Goal: Information Seeking & Learning: Learn about a topic

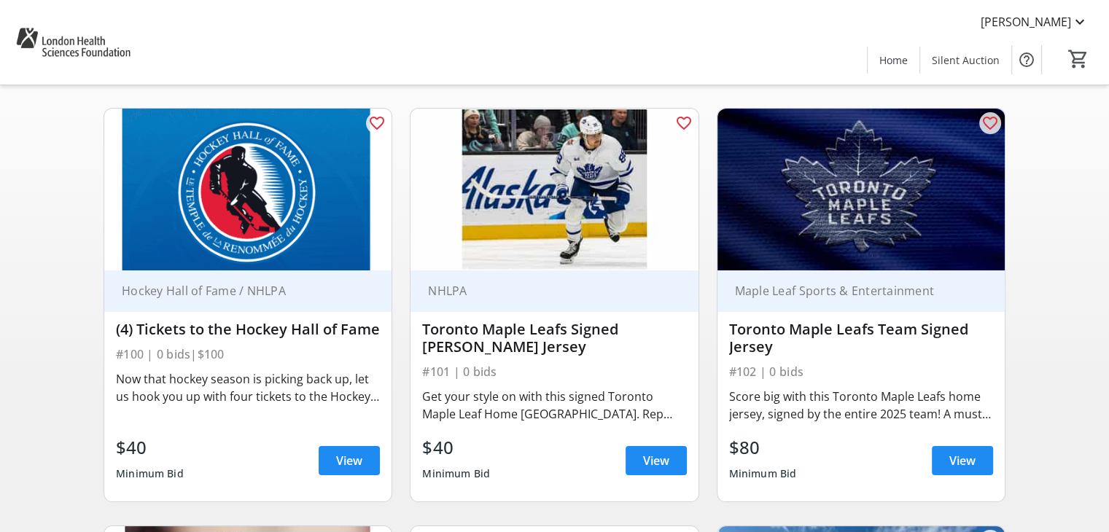
scroll to position [108, 0]
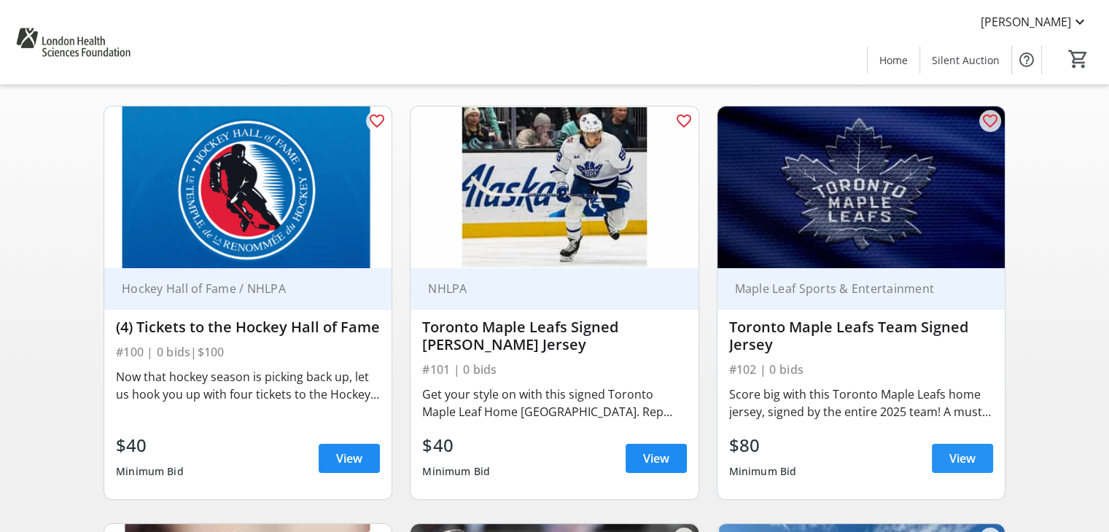
click at [983, 460] on span at bounding box center [962, 458] width 61 height 35
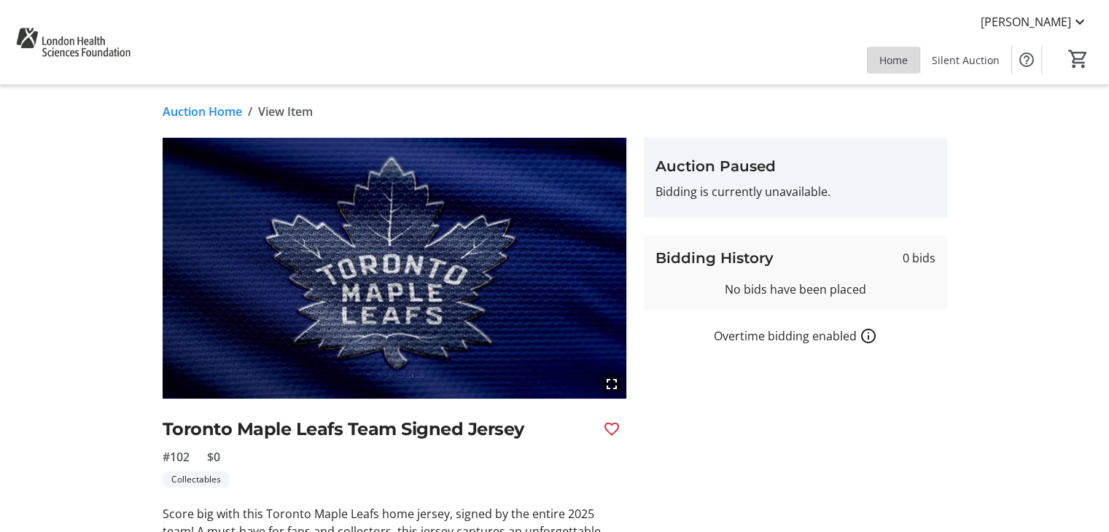
click at [900, 59] on span "Home" at bounding box center [893, 59] width 28 height 15
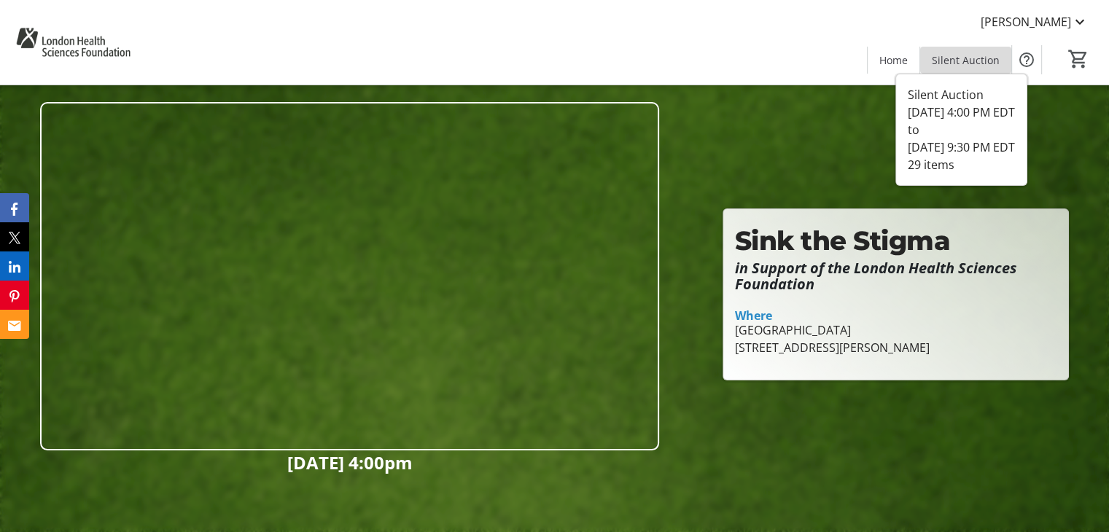
click at [968, 61] on span "Silent Auction" at bounding box center [966, 59] width 68 height 15
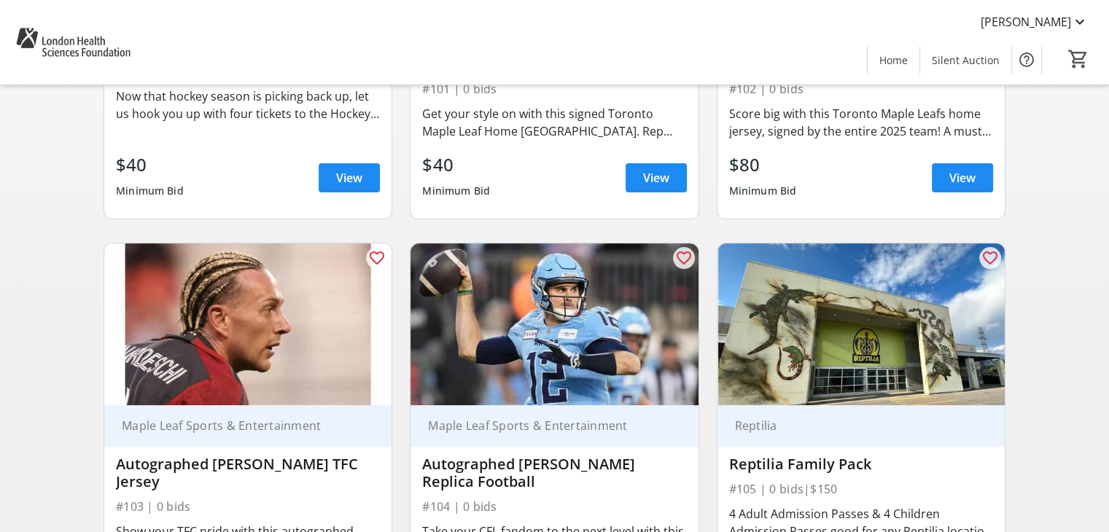
scroll to position [131, 0]
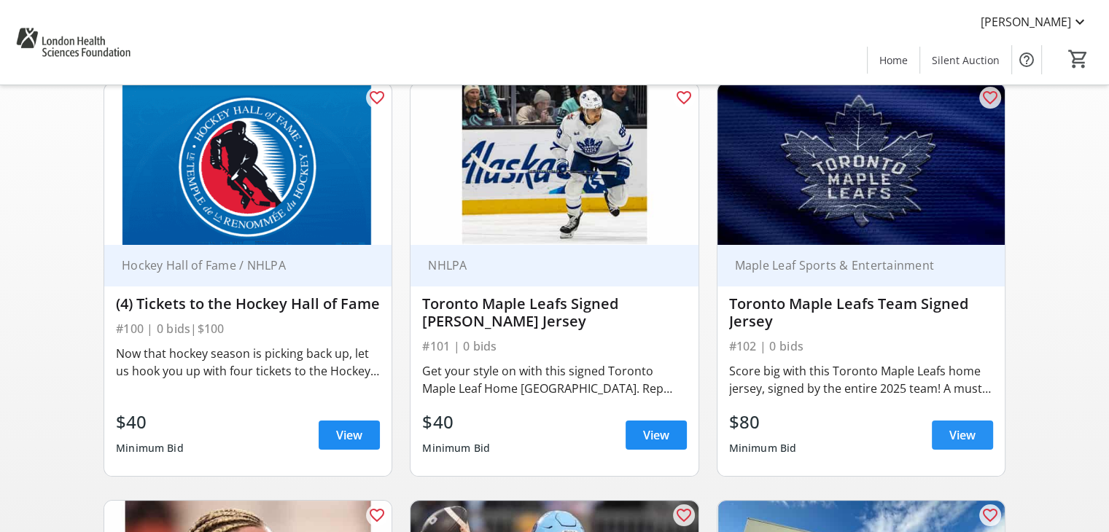
click at [965, 430] on span "View" at bounding box center [962, 434] width 26 height 17
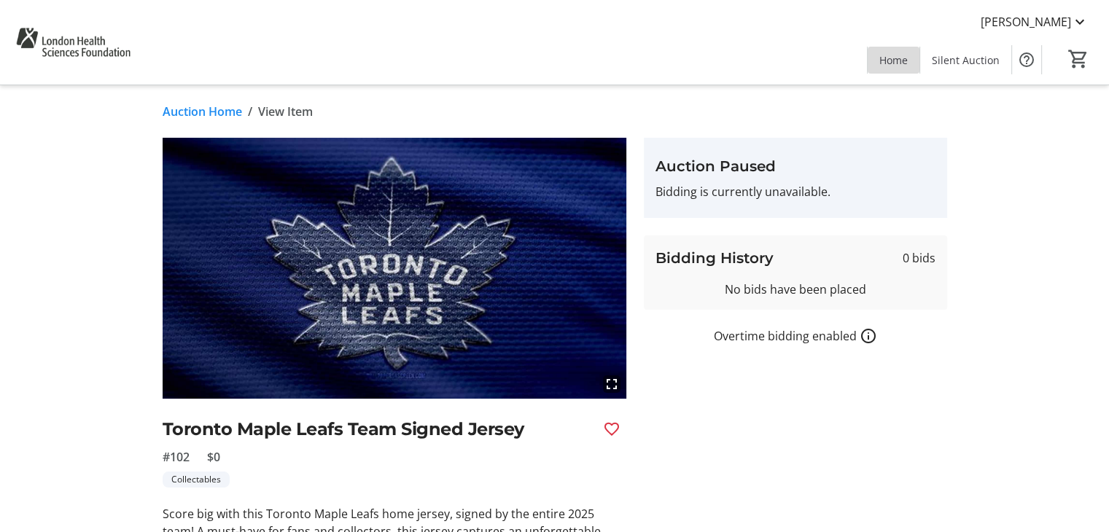
click at [886, 62] on span "Home" at bounding box center [893, 59] width 28 height 15
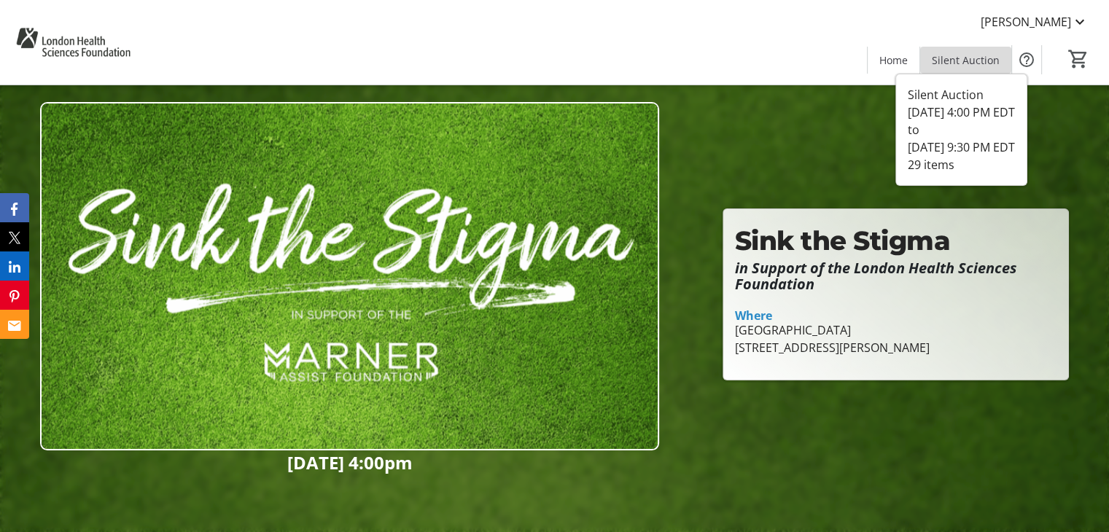
click at [980, 53] on span "Silent Auction" at bounding box center [966, 59] width 68 height 15
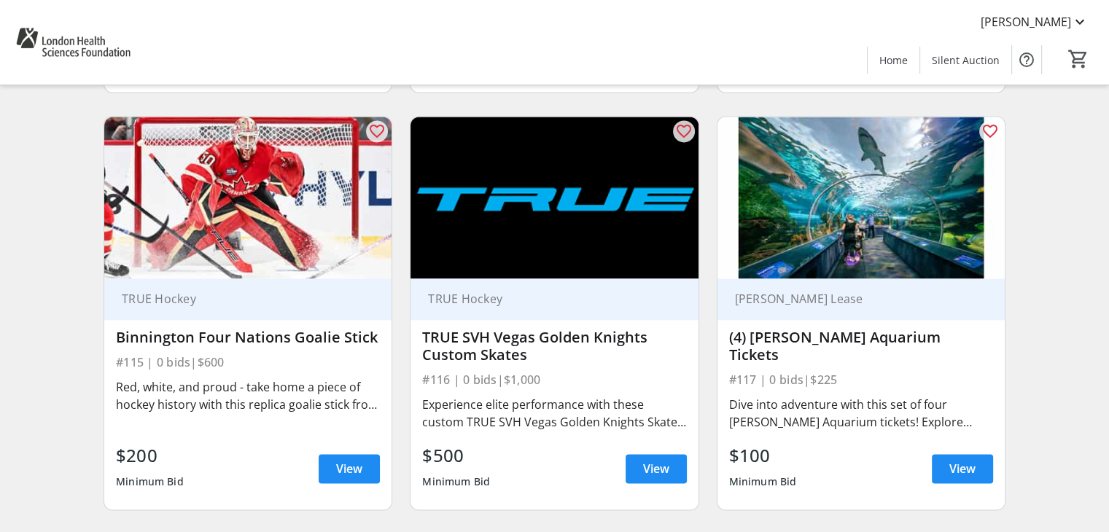
scroll to position [2325, 0]
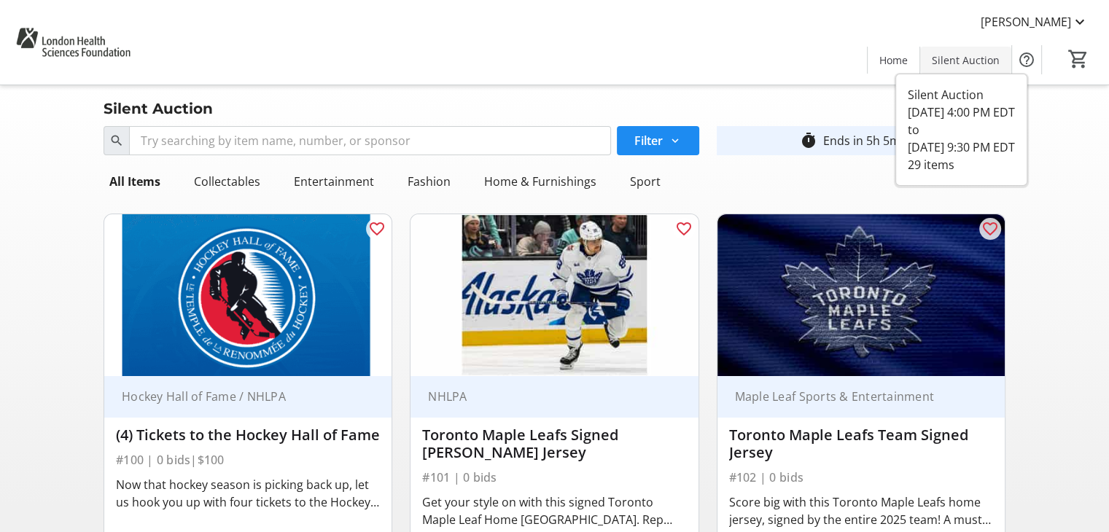
click at [957, 53] on span "Silent Auction" at bounding box center [966, 59] width 68 height 15
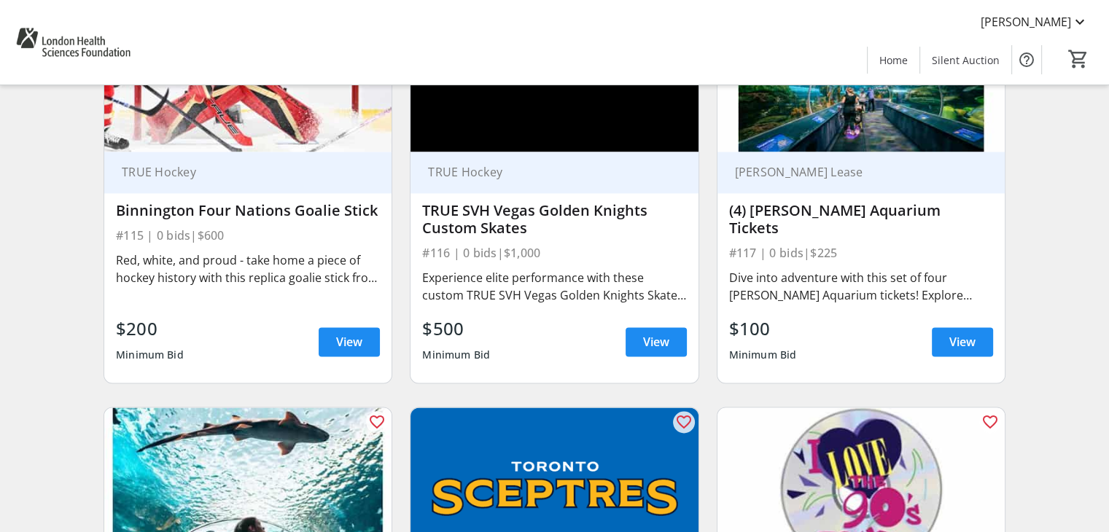
scroll to position [2307, 0]
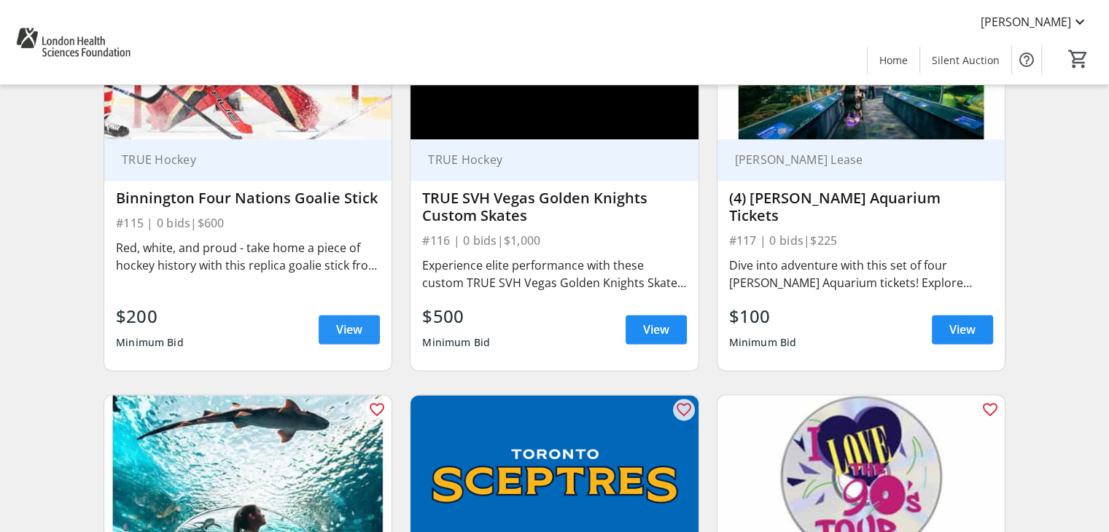
click at [362, 322] on span "View" at bounding box center [349, 329] width 26 height 17
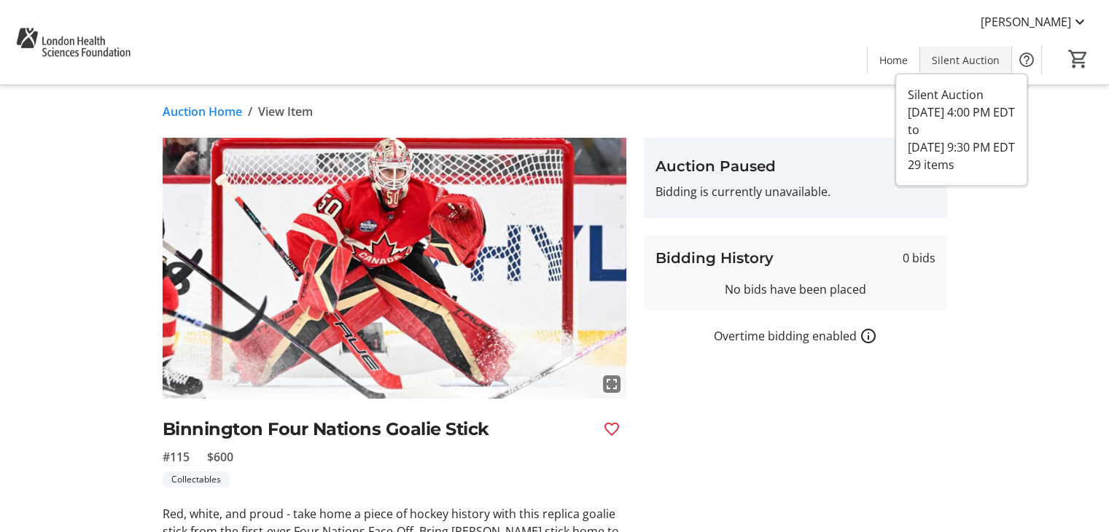
click at [951, 61] on span "Silent Auction" at bounding box center [966, 59] width 68 height 15
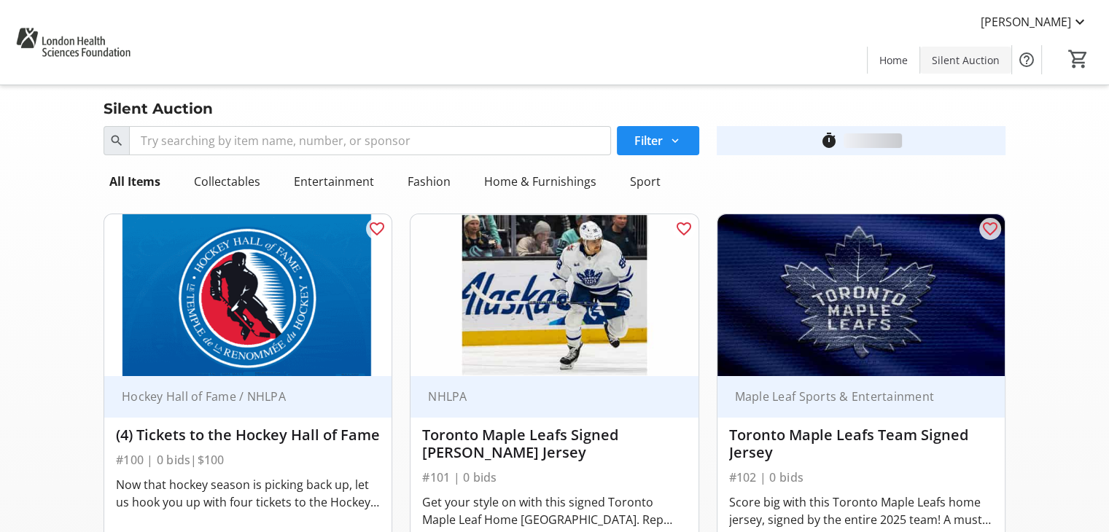
scroll to position [2307, 0]
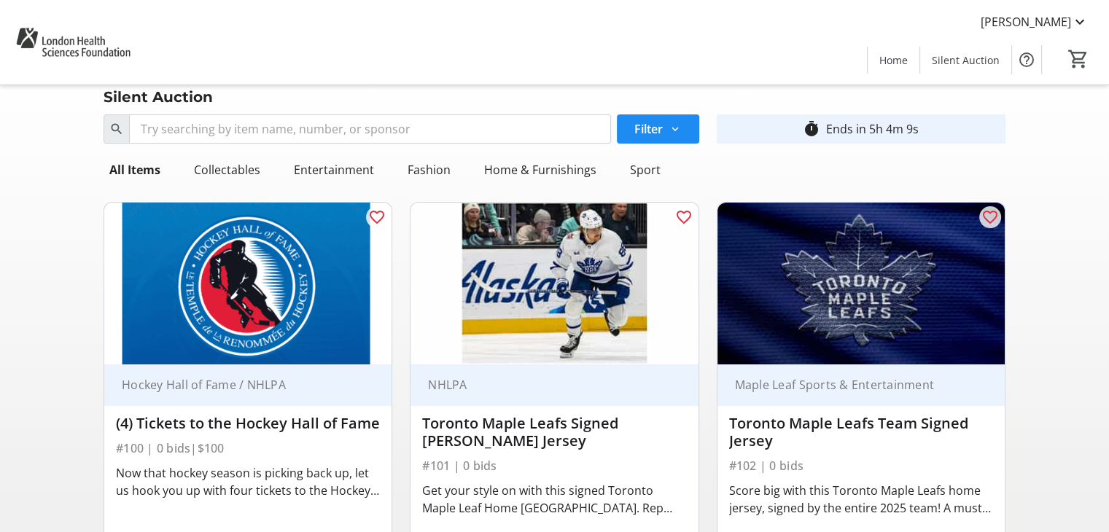
scroll to position [370, 0]
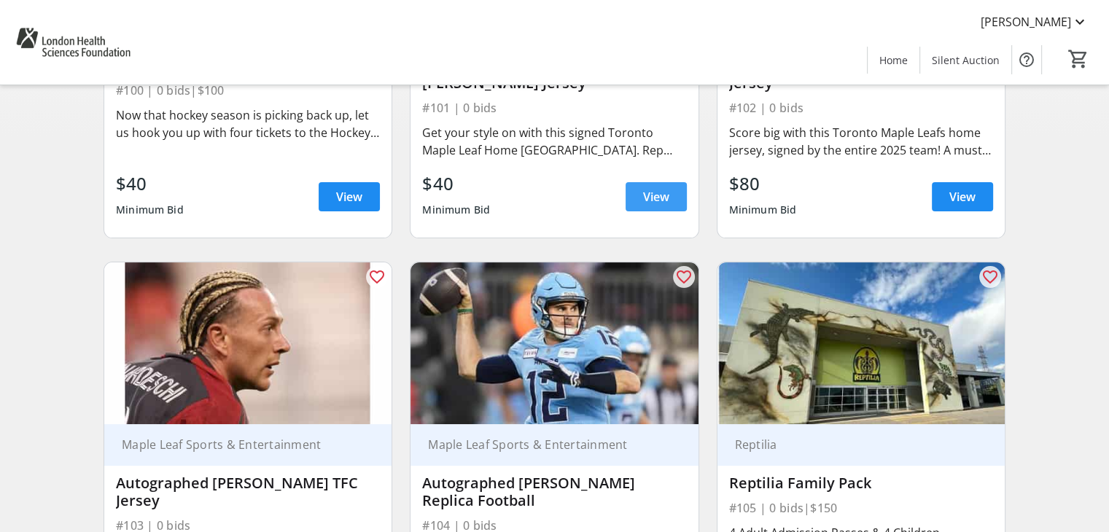
click at [665, 197] on span "View" at bounding box center [656, 196] width 26 height 17
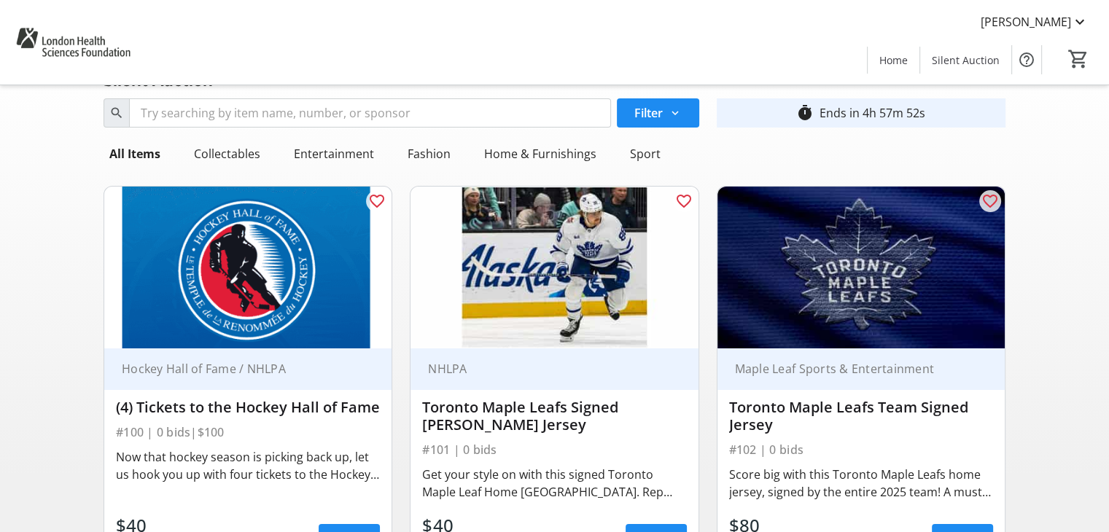
scroll to position [121, 0]
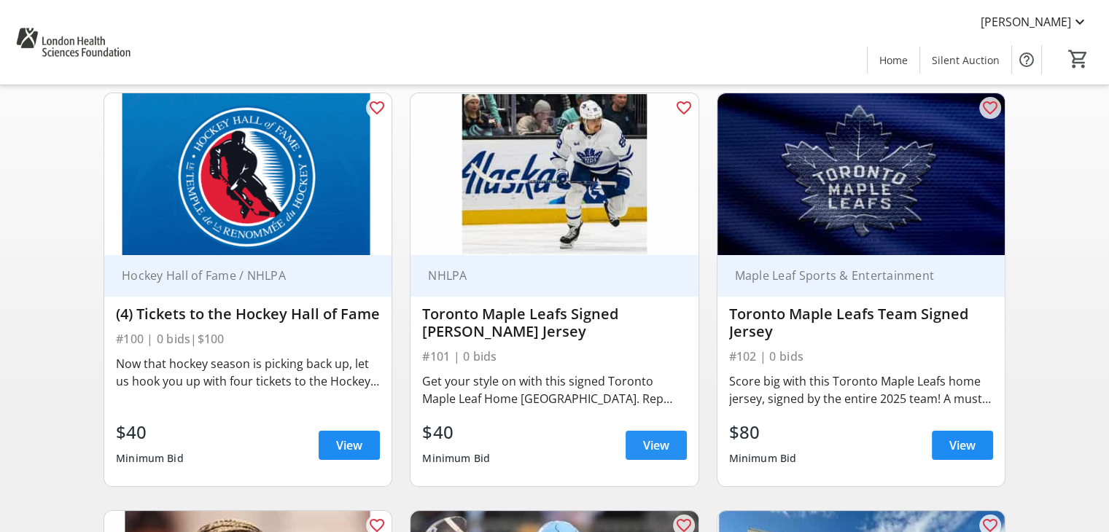
click at [672, 441] on span at bounding box center [656, 445] width 61 height 35
